Goal: Task Accomplishment & Management: Complete application form

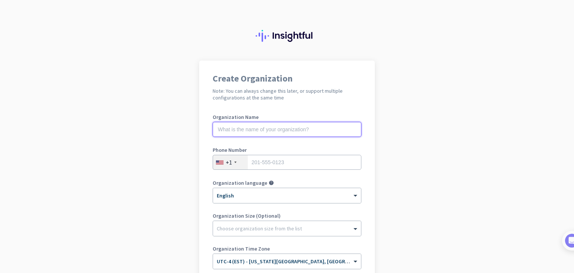
click at [269, 132] on input "text" at bounding box center [287, 129] width 149 height 15
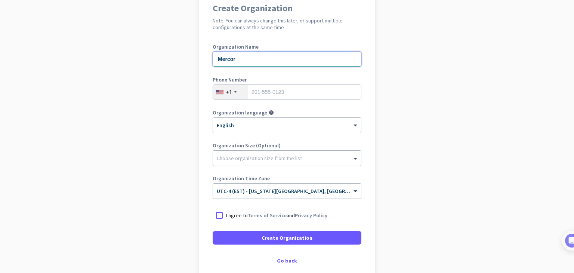
scroll to position [70, 0]
type input "Mercor"
click at [296, 89] on input "tel" at bounding box center [287, 92] width 149 height 15
click at [301, 157] on div at bounding box center [287, 156] width 148 height 7
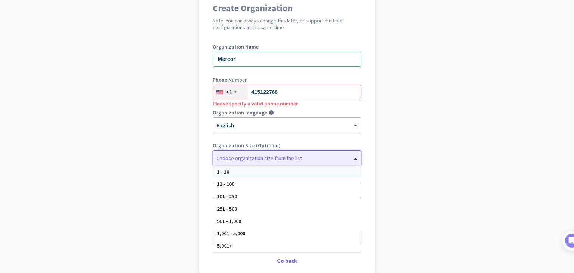
click at [243, 181] on div "11 - 100" at bounding box center [287, 184] width 147 height 12
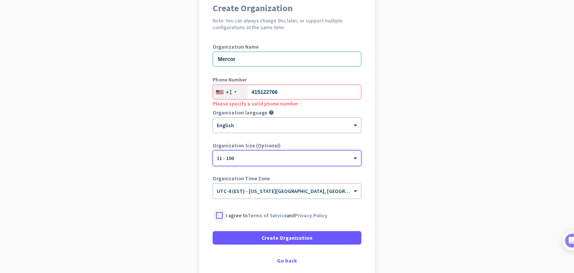
click at [213, 216] on div at bounding box center [219, 215] width 13 height 13
click at [304, 93] on input "415122766" at bounding box center [287, 92] width 149 height 15
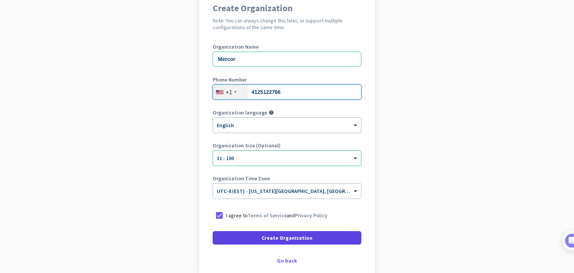
type input "4125122766"
click at [311, 237] on span at bounding box center [287, 238] width 149 height 18
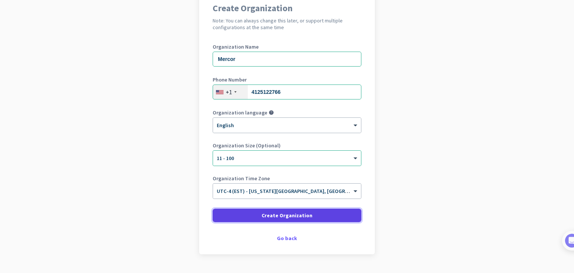
click at [304, 212] on span "Create Organization" at bounding box center [287, 215] width 51 height 7
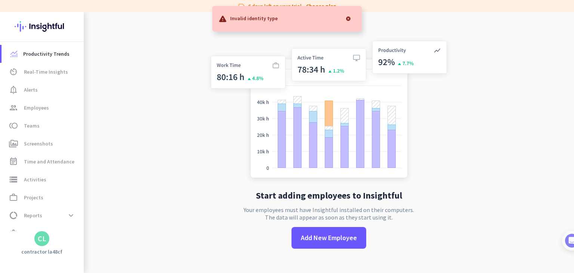
click at [347, 16] on div at bounding box center [348, 18] width 15 height 15
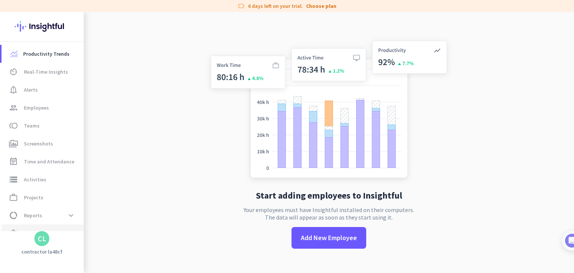
click at [67, 224] on link "settings Settings" at bounding box center [42, 233] width 82 height 18
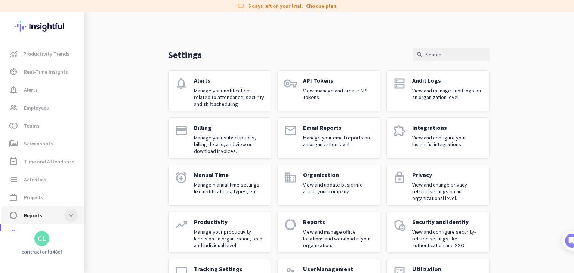
click at [71, 215] on span at bounding box center [70, 215] width 13 height 13
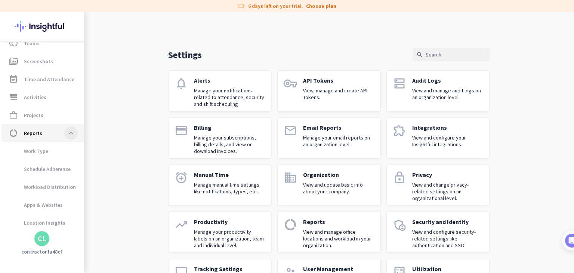
scroll to position [83, 0]
click at [69, 138] on span at bounding box center [70, 132] width 13 height 13
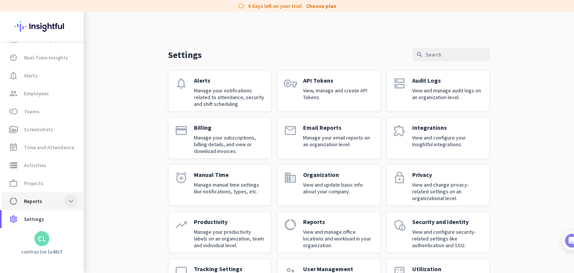
scroll to position [0, 0]
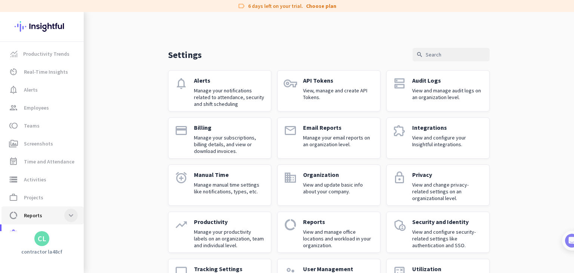
click at [70, 218] on span at bounding box center [70, 215] width 13 height 13
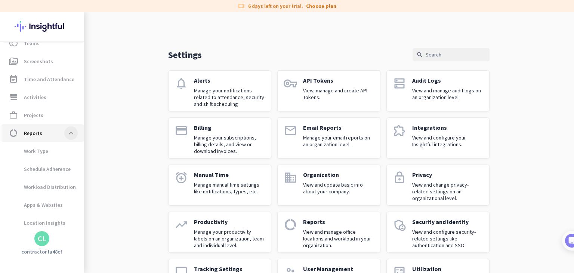
scroll to position [104, 0]
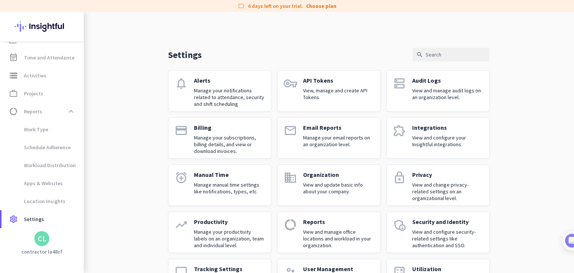
click at [46, 243] on div "CL" at bounding box center [41, 238] width 15 height 15
click at [80, 226] on span "Sign out" at bounding box center [81, 224] width 45 height 7
